Goal: Find specific page/section: Find specific page/section

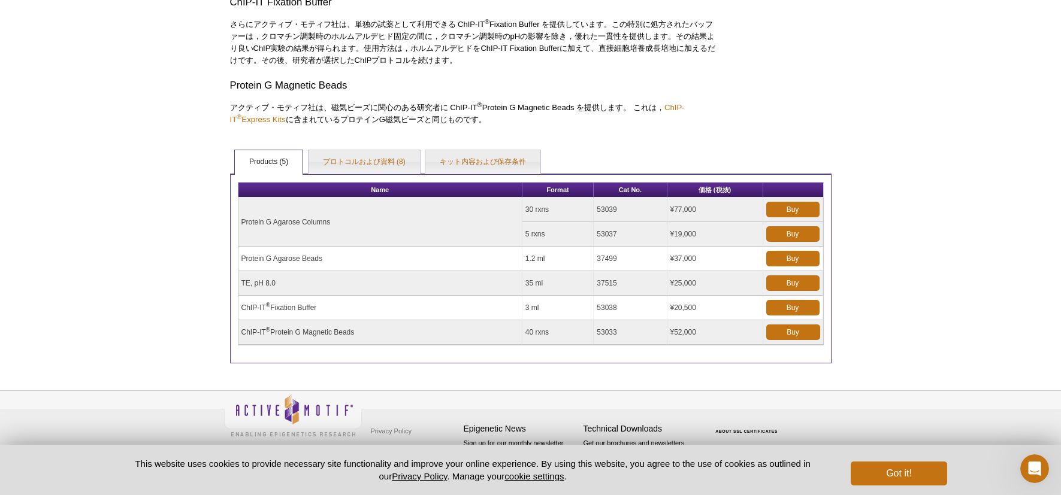
click at [334, 335] on td "ChIP-IT ® Protein G Magnetic Beads" at bounding box center [380, 333] width 284 height 25
drag, startPoint x: 360, startPoint y: 335, endPoint x: 243, endPoint y: 332, distance: 117.4
click at [243, 332] on td "ChIP-IT ® Protein G Magnetic Beads" at bounding box center [380, 333] width 284 height 25
copy td "ChIP-IT ® Protein G Magnetic Beads"
click at [670, 112] on link "ChIP-IT ® Express Kits" at bounding box center [457, 113] width 455 height 21
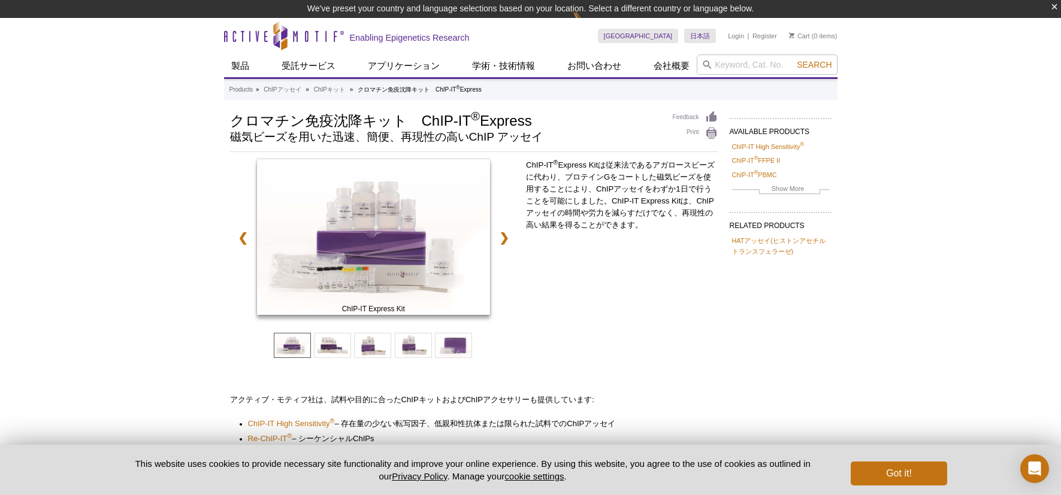
drag, startPoint x: 533, startPoint y: 120, endPoint x: 419, endPoint y: 121, distance: 114.4
click at [419, 121] on h1 "クロマチン免疫沈降キット　ChIP-IT ® Express" at bounding box center [445, 120] width 431 height 18
copy h1 "ChIP-IT ® Express"
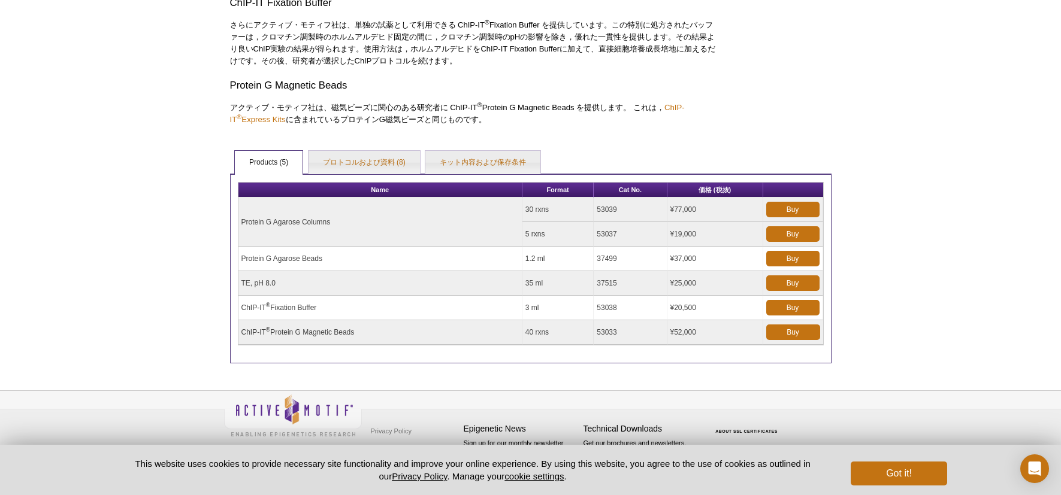
scroll to position [703, 0]
